Goal: Browse casually

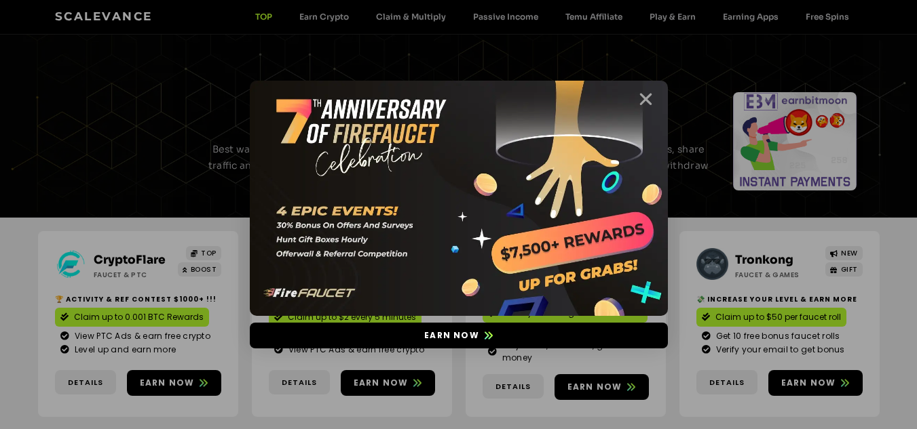
click at [649, 96] on icon "Close" at bounding box center [645, 99] width 17 height 17
click at [648, 98] on icon "Close" at bounding box center [645, 99] width 17 height 17
click at [644, 98] on icon "Close" at bounding box center [645, 99] width 17 height 17
